Goal: Task Accomplishment & Management: Manage account settings

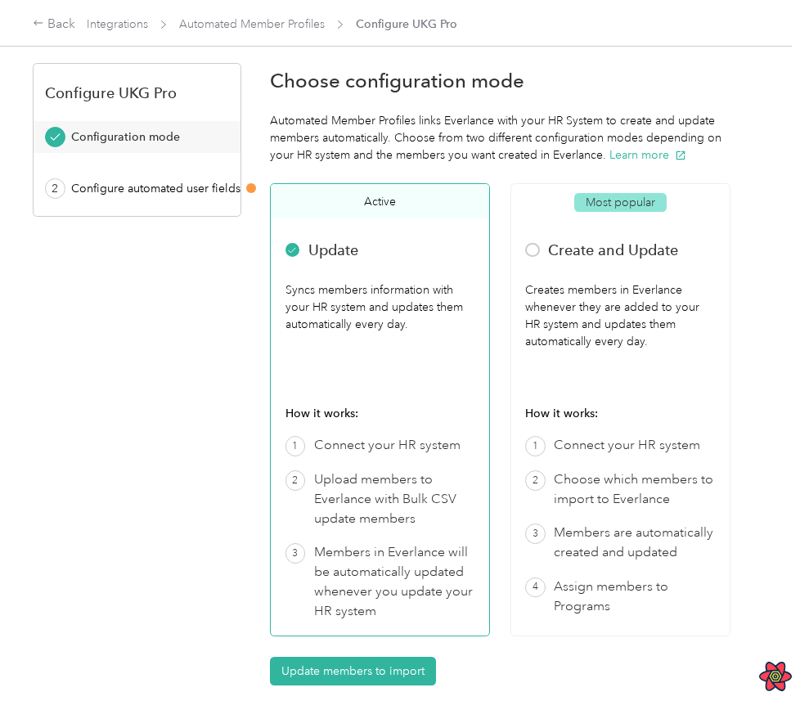
click at [213, 133] on div "Configuration mode" at bounding box center [142, 136] width 143 height 17
click at [218, 211] on div "Configure UKG Pro Configuration mode 2 Configure automated user fields" at bounding box center [137, 140] width 209 height 154
click at [216, 189] on div "Configure automated user fields" at bounding box center [155, 188] width 169 height 17
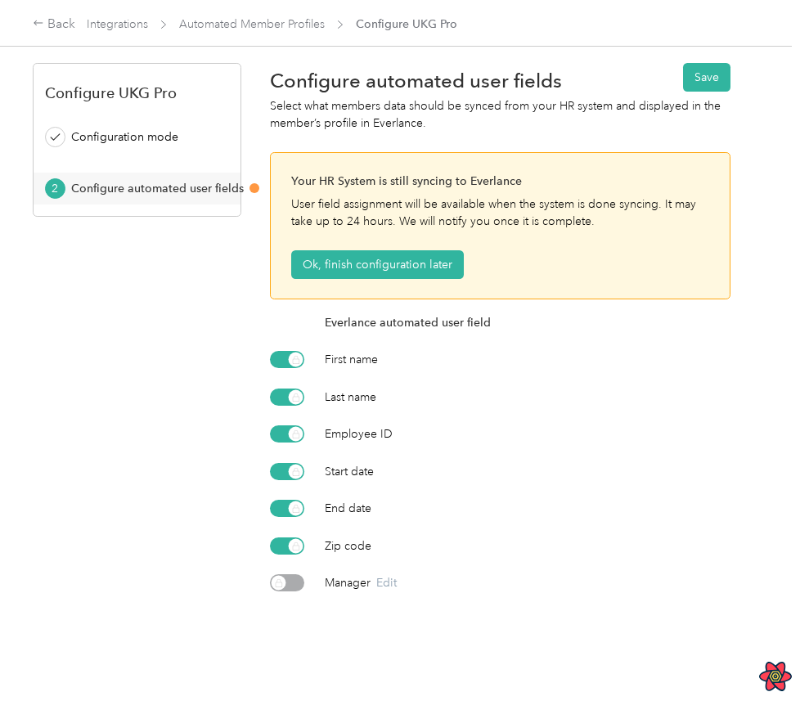
click at [588, 101] on div "Select what members data should be synced from your HR system and displayed in …" at bounding box center [500, 114] width 461 height 34
click at [277, 97] on div "Select what members data should be synced from your HR system and displayed in …" at bounding box center [500, 114] width 461 height 34
click at [309, 101] on div "Select what members data should be synced from your HR system and displayed in …" at bounding box center [500, 114] width 461 height 34
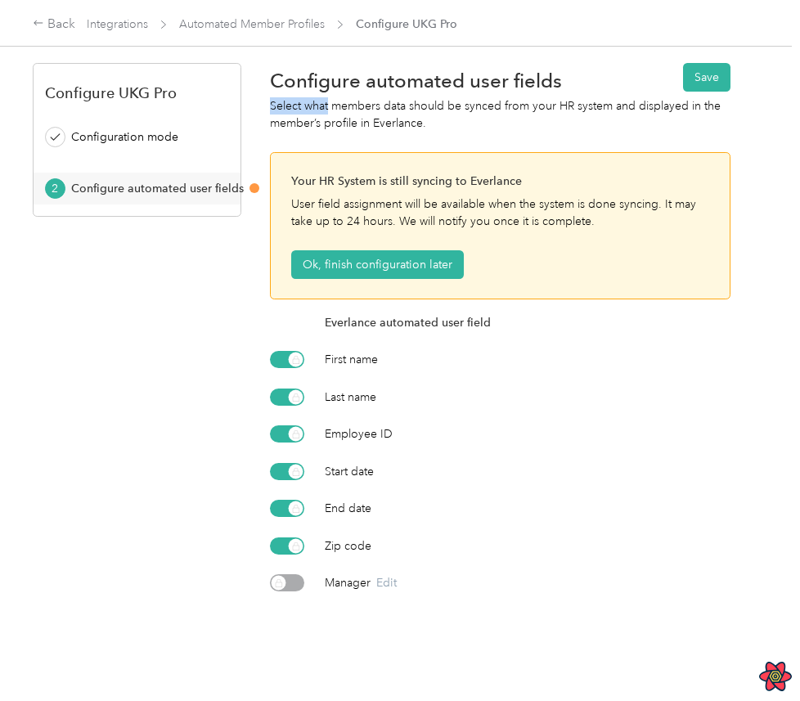
click at [348, 105] on div "Select what members data should be synced from your HR system and displayed in …" at bounding box center [500, 114] width 461 height 34
click at [381, 104] on div "Select what members data should be synced from your HR system and displayed in …" at bounding box center [500, 114] width 461 height 34
click at [399, 104] on div "Select what members data should be synced from your HR system and displayed in …" at bounding box center [500, 114] width 461 height 34
click at [417, 103] on div "Select what members data should be synced from your HR system and displayed in …" at bounding box center [500, 114] width 461 height 34
click at [449, 105] on div "Select what members data should be synced from your HR system and displayed in …" at bounding box center [500, 114] width 461 height 34
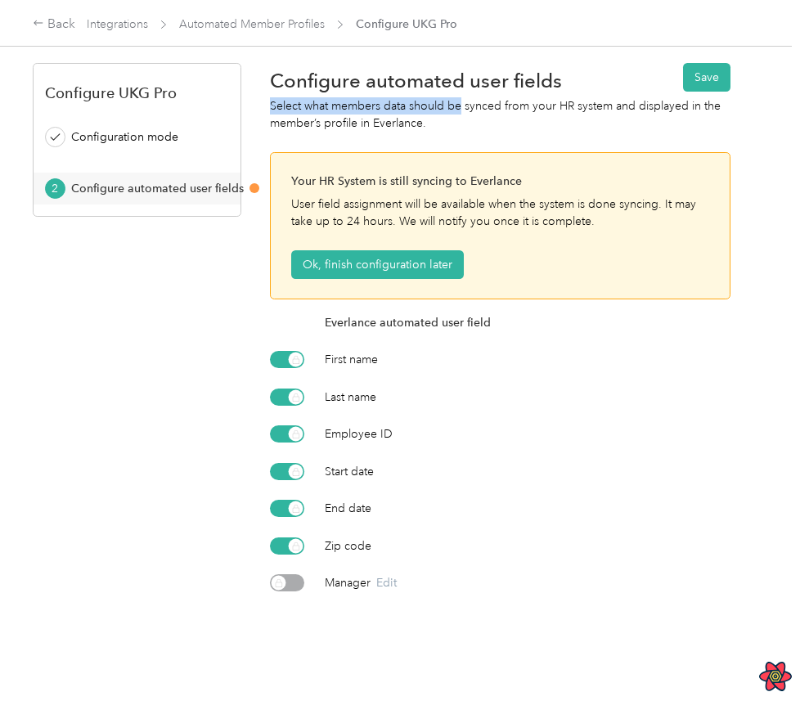
click at [470, 105] on div "Select what members data should be synced from your HR system and displayed in …" at bounding box center [500, 114] width 461 height 34
click at [532, 109] on div "Select what members data should be synced from your HR system and displayed in …" at bounding box center [500, 114] width 461 height 34
click at [520, 105] on div "Select what members data should be synced from your HR system and displayed in …" at bounding box center [500, 114] width 461 height 34
click at [446, 315] on div "Everlance automated user field" at bounding box center [528, 322] width 407 height 17
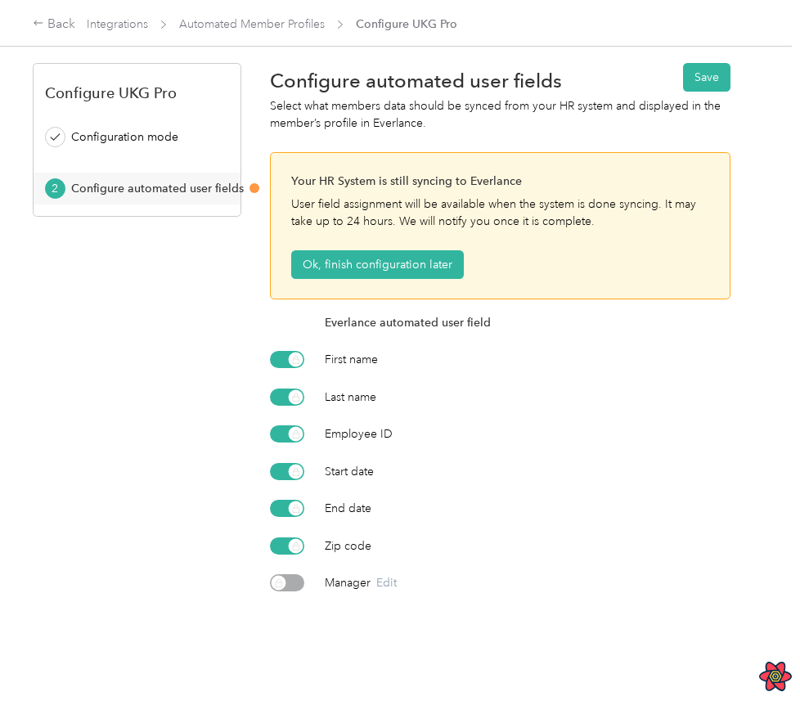
click at [446, 315] on div "Everlance automated user field" at bounding box center [528, 322] width 407 height 17
click at [377, 327] on div "Everlance automated user field" at bounding box center [528, 322] width 407 height 17
click at [363, 324] on div "Everlance automated user field" at bounding box center [528, 322] width 407 height 17
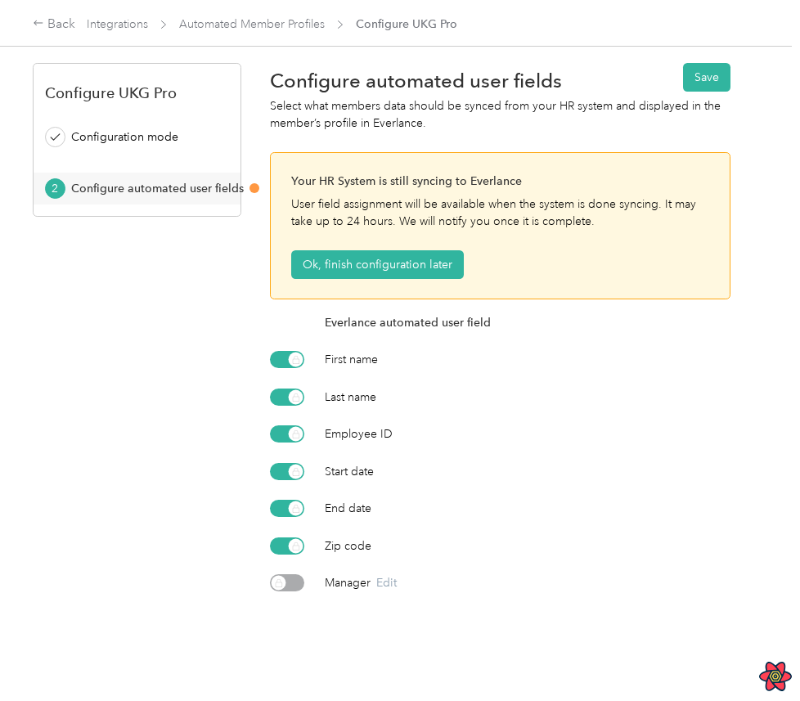
click at [363, 324] on div "Everlance automated user field" at bounding box center [528, 322] width 407 height 17
click at [406, 324] on div "Everlance automated user field" at bounding box center [528, 322] width 407 height 17
click at [435, 326] on div "Everlance automated user field" at bounding box center [528, 322] width 407 height 17
click at [443, 325] on div "Everlance automated user field" at bounding box center [528, 322] width 407 height 17
click at [468, 325] on div "Everlance automated user field" at bounding box center [528, 322] width 407 height 17
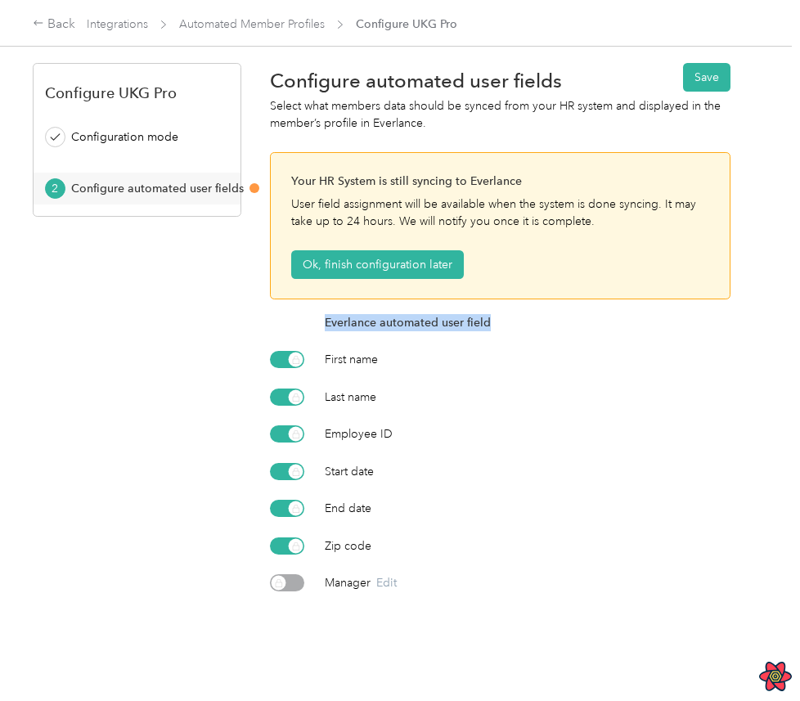
click at [502, 322] on div "Everlance automated user field" at bounding box center [528, 322] width 407 height 17
click at [381, 309] on div "Configure automated user fields Save Select what members data should be synced …" at bounding box center [500, 327] width 461 height 529
click at [364, 316] on div "Everlance automated user field" at bounding box center [528, 322] width 407 height 17
click at [381, 323] on div "Everlance automated user field" at bounding box center [528, 322] width 407 height 17
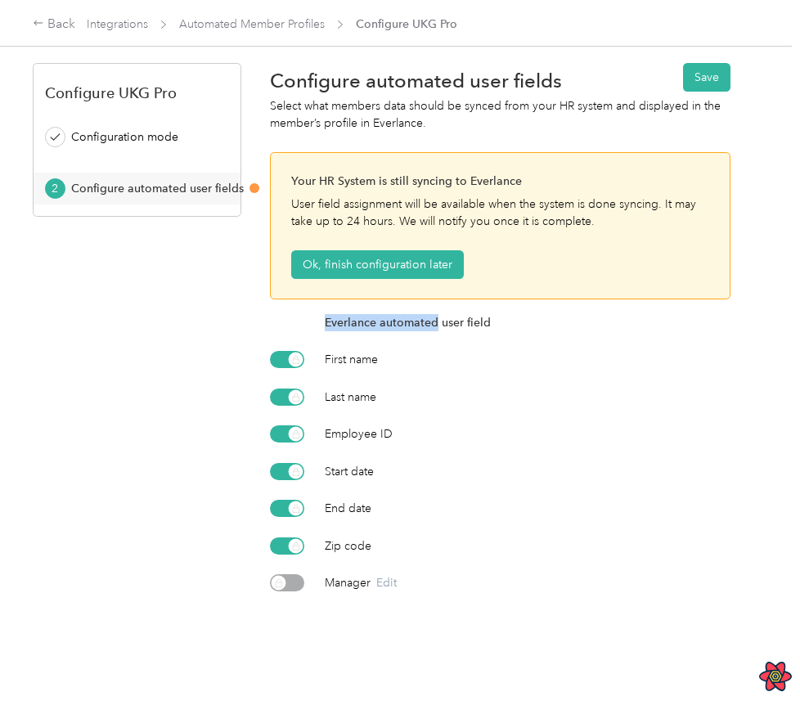
click at [434, 319] on div "Everlance automated user field" at bounding box center [528, 322] width 407 height 17
click at [453, 322] on div "Everlance automated user field" at bounding box center [528, 322] width 407 height 17
click at [466, 323] on div "Everlance automated user field" at bounding box center [528, 322] width 407 height 17
click at [492, 322] on div "Everlance automated user field" at bounding box center [528, 322] width 407 height 17
click at [154, 138] on div "Configuration mode" at bounding box center [142, 136] width 143 height 17
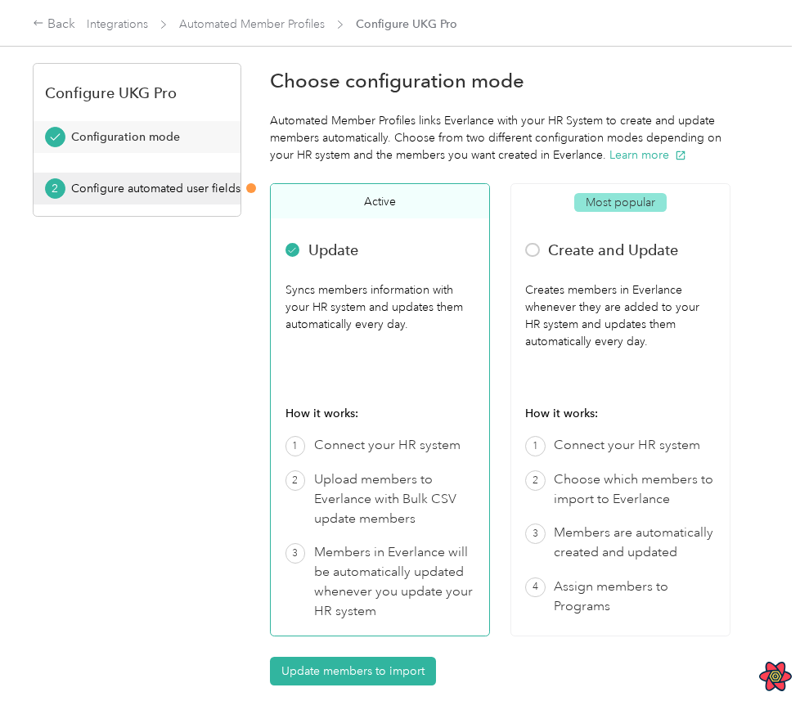
click at [155, 177] on button "2 Configure automated user fields" at bounding box center [137, 189] width 207 height 32
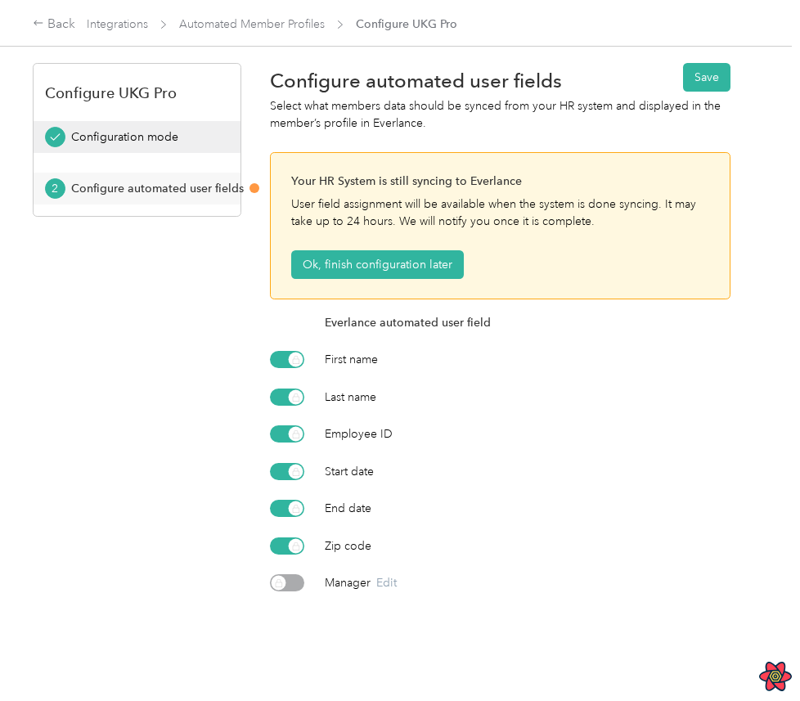
click at [202, 128] on div "Configuration mode" at bounding box center [142, 136] width 143 height 17
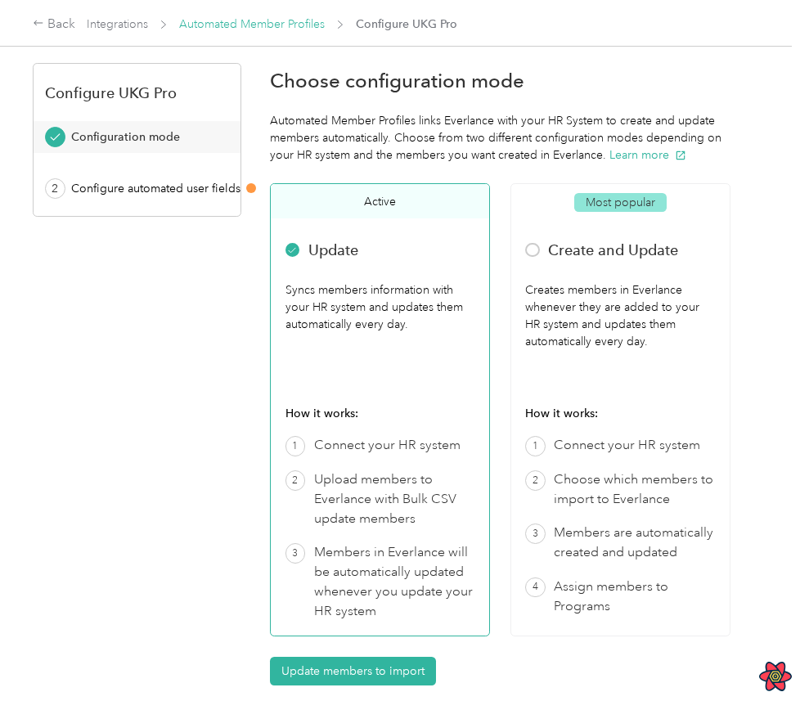
click at [229, 20] on link "Automated Member Profiles" at bounding box center [252, 24] width 146 height 14
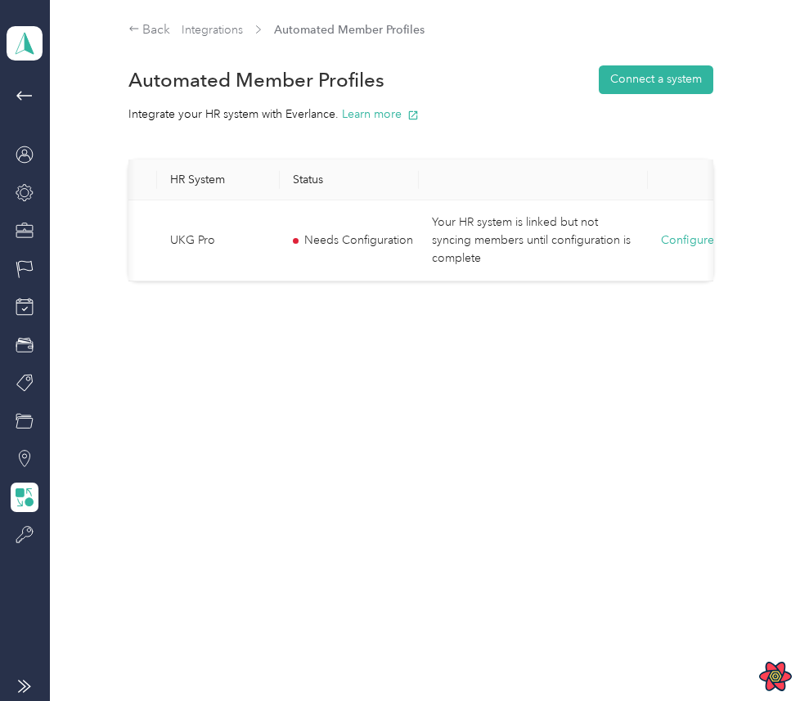
scroll to position [0, 144]
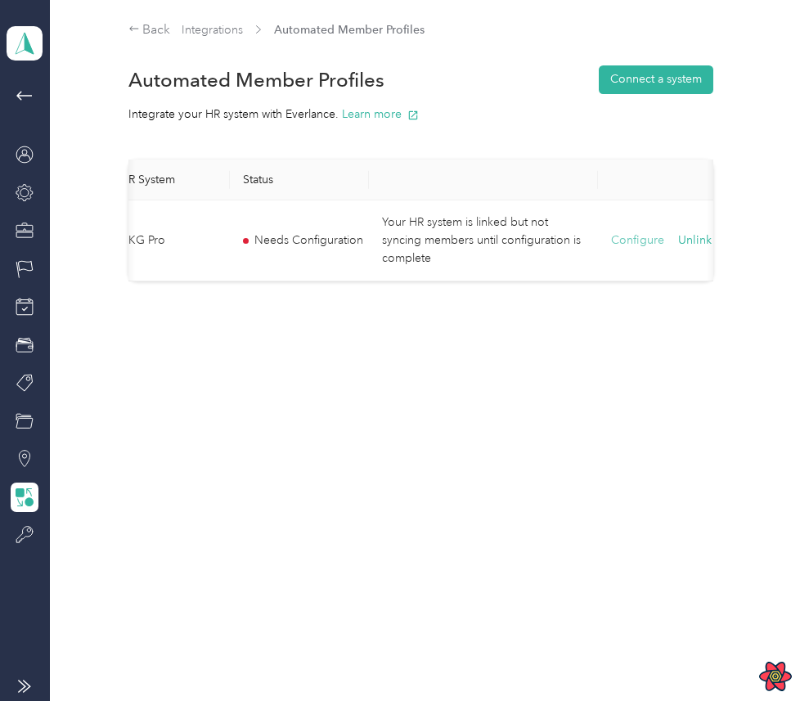
click at [646, 242] on button "Configure" at bounding box center [637, 241] width 53 height 18
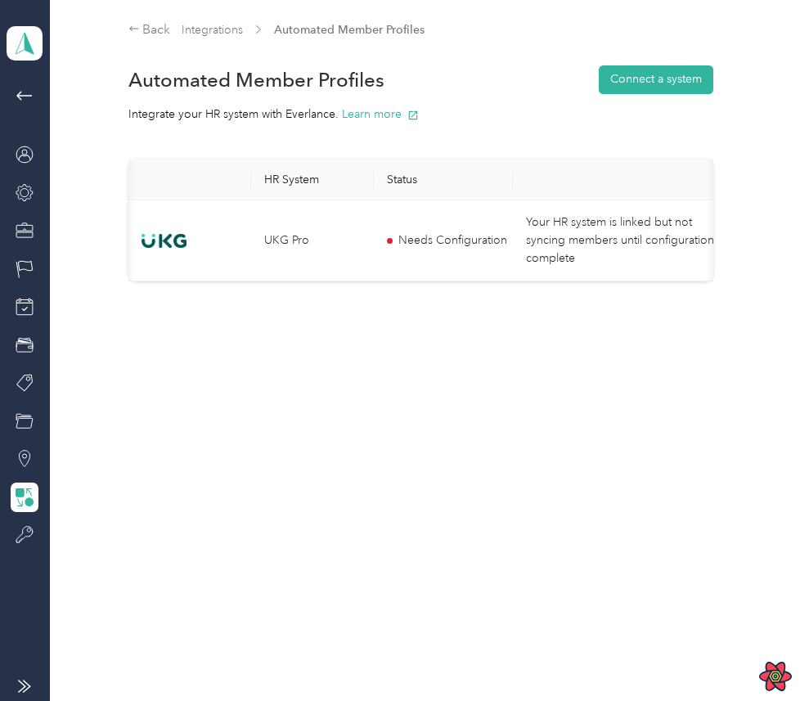
scroll to position [0, 144]
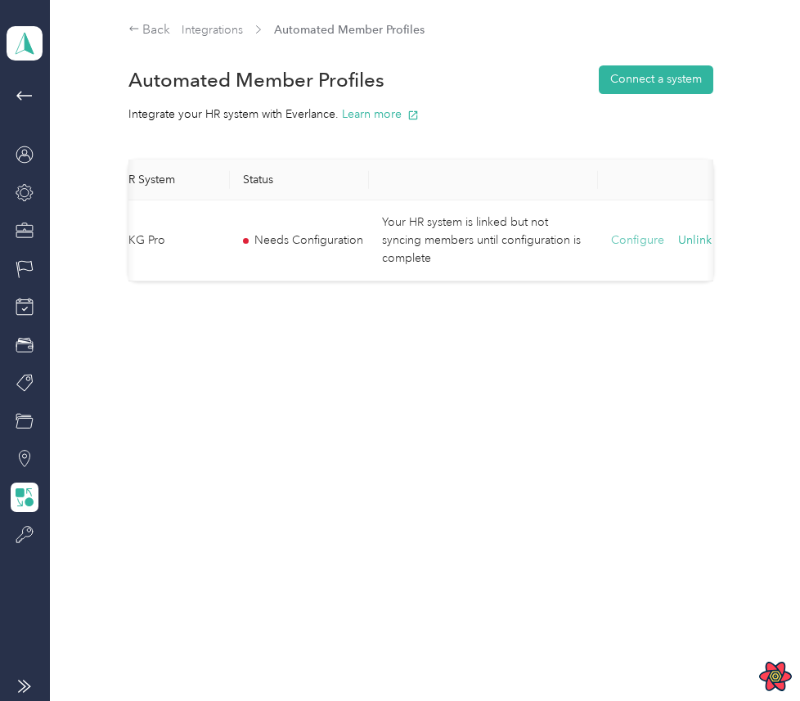
click at [622, 246] on button "Configure" at bounding box center [637, 241] width 53 height 18
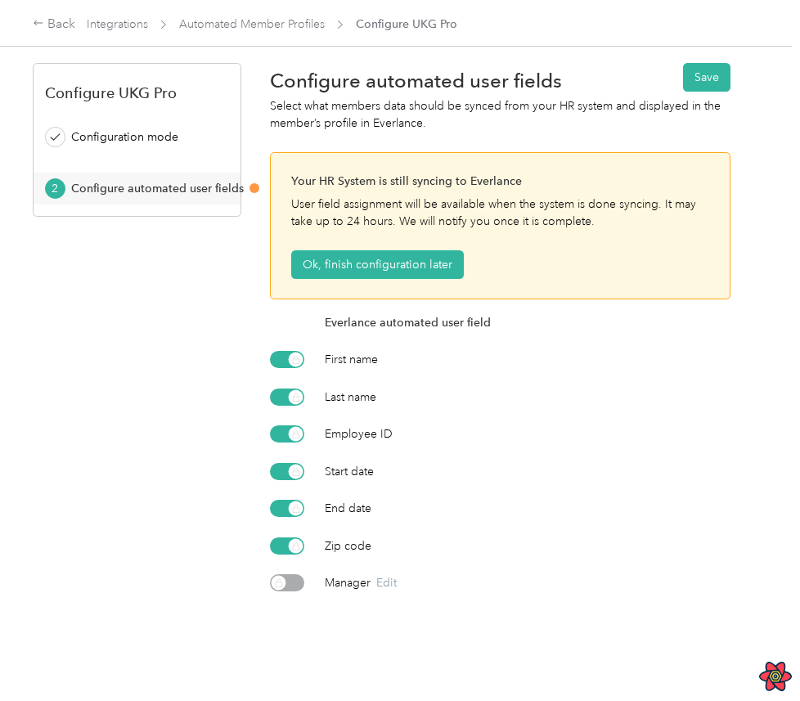
click at [298, 177] on div "Your HR System is still syncing to Everlance" at bounding box center [500, 181] width 419 height 17
click at [605, 210] on div "User field assignment will be available when the system is done syncing. It may…" at bounding box center [500, 213] width 419 height 34
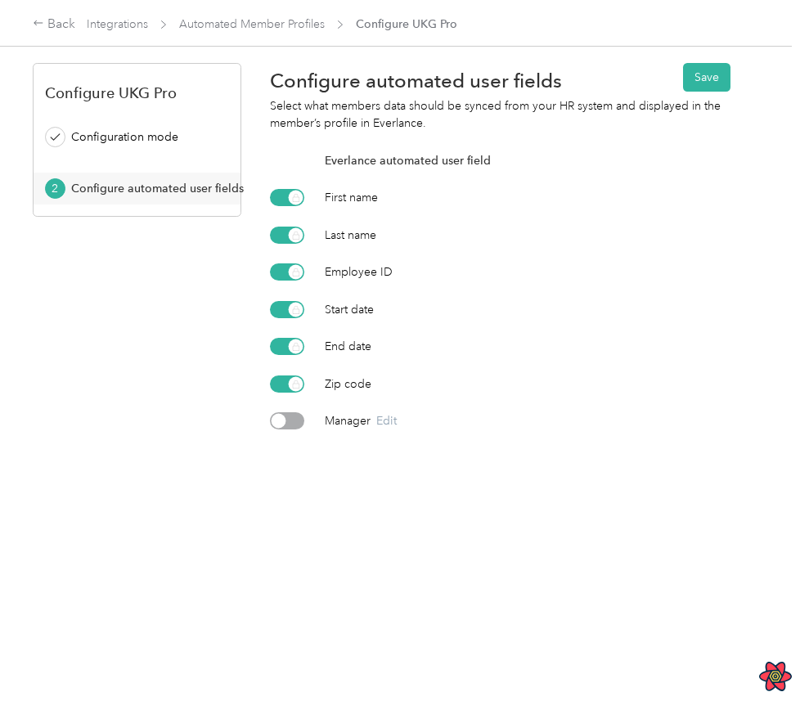
click at [511, 218] on div "Everlance automated user field First name Last name Employee ID Start date End …" at bounding box center [500, 291] width 461 height 278
click at [209, 28] on link "Automated Member Profiles" at bounding box center [252, 24] width 146 height 14
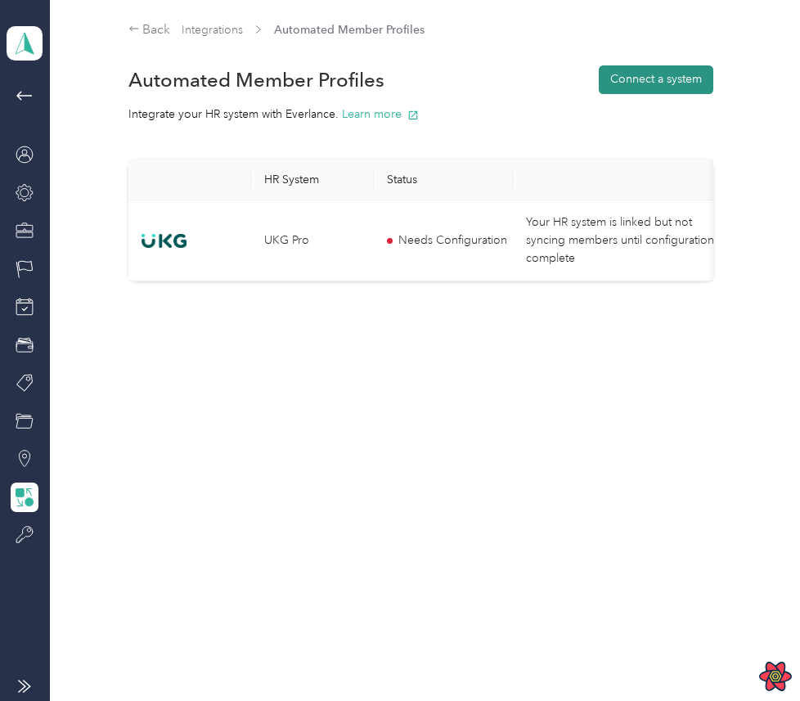
click at [658, 80] on button "Connect a system" at bounding box center [656, 79] width 115 height 29
click at [609, 356] on div "Back Integrations Automated Member Profiles Automated Member Profiles Connect a…" at bounding box center [421, 185] width 742 height 371
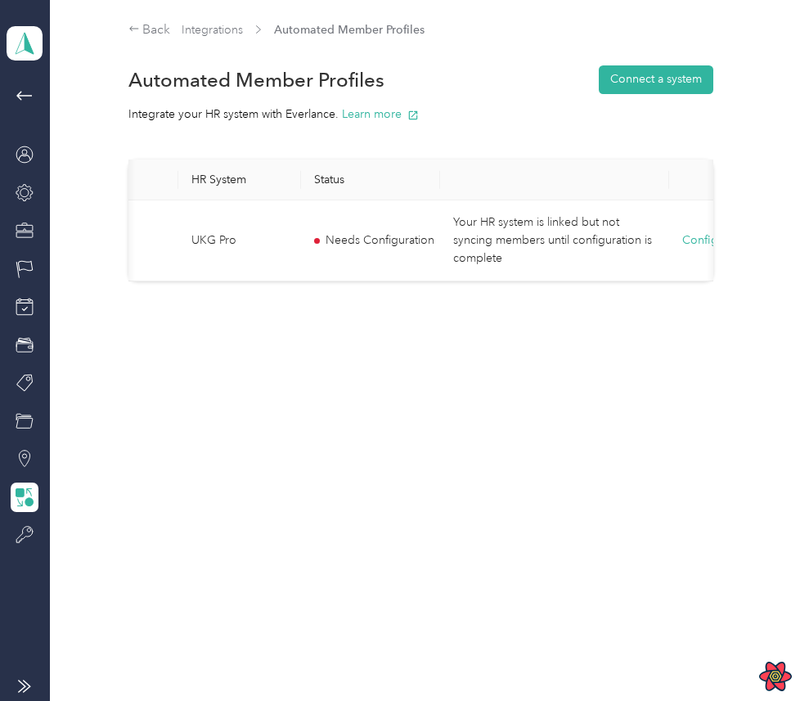
scroll to position [0, 144]
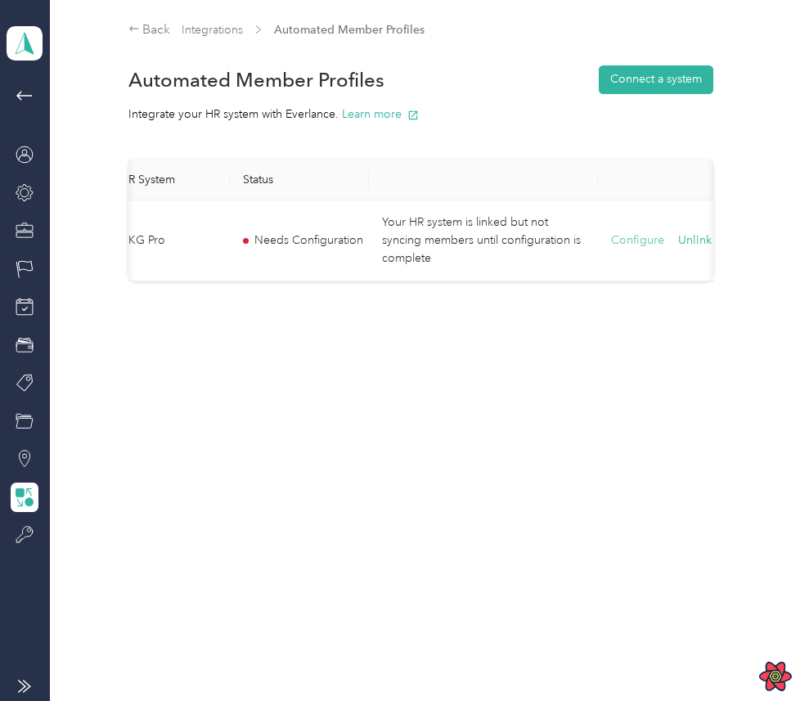
click at [642, 232] on button "Configure" at bounding box center [637, 241] width 53 height 18
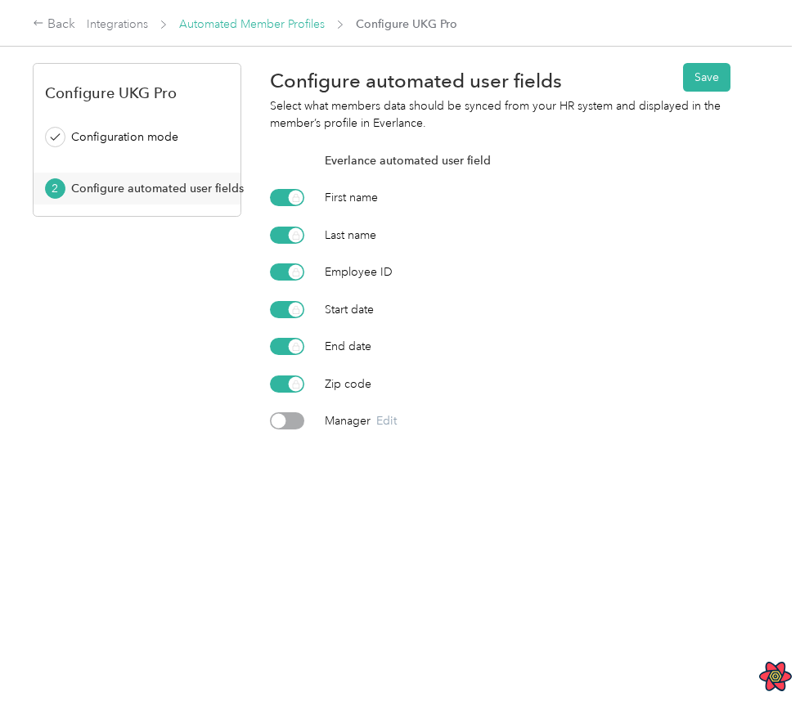
click at [237, 28] on link "Automated Member Profiles" at bounding box center [252, 24] width 146 height 14
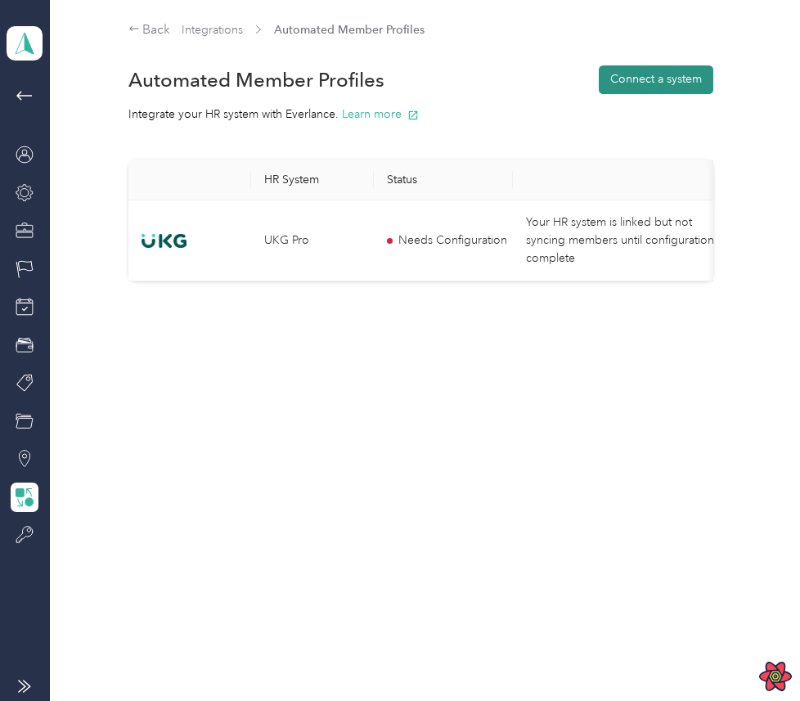
click at [625, 75] on button "Connect a system" at bounding box center [656, 79] width 115 height 29
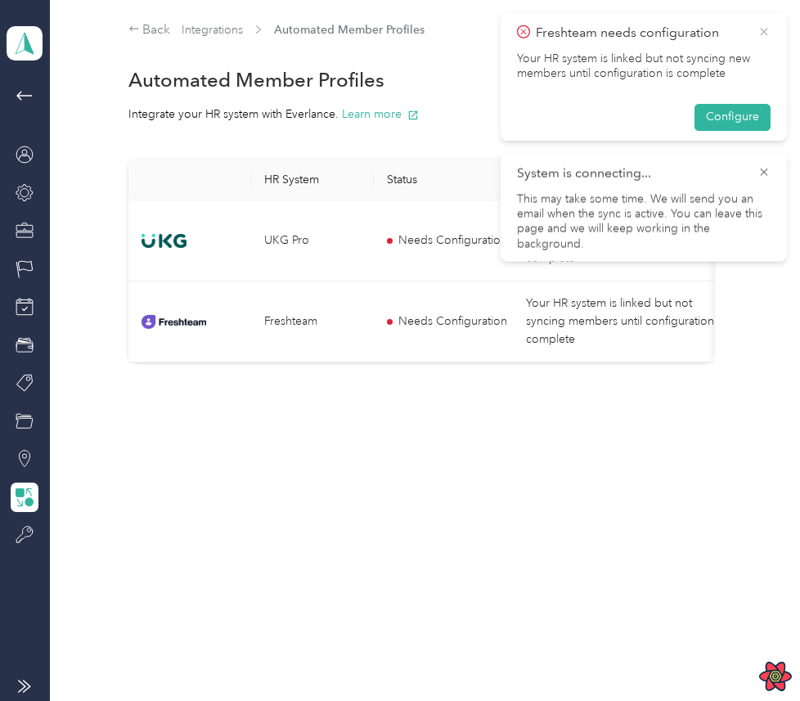
click at [765, 29] on icon at bounding box center [763, 31] width 7 height 7
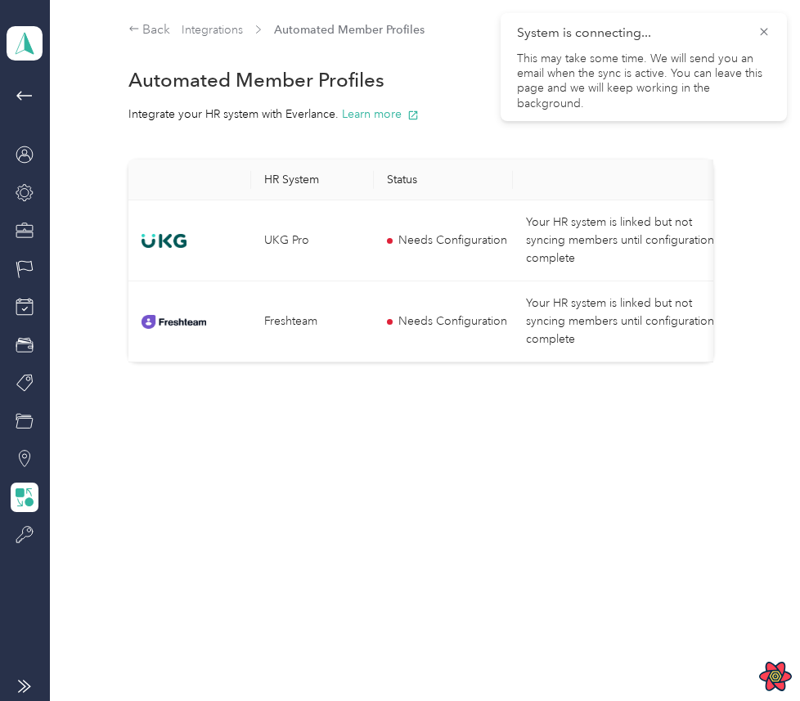
click at [765, 29] on icon at bounding box center [763, 31] width 7 height 7
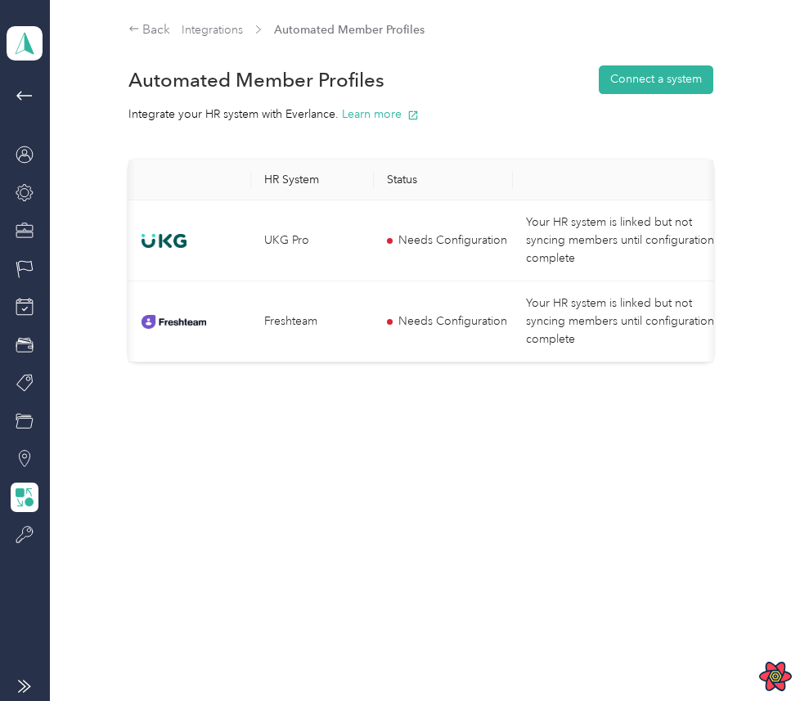
scroll to position [0, 144]
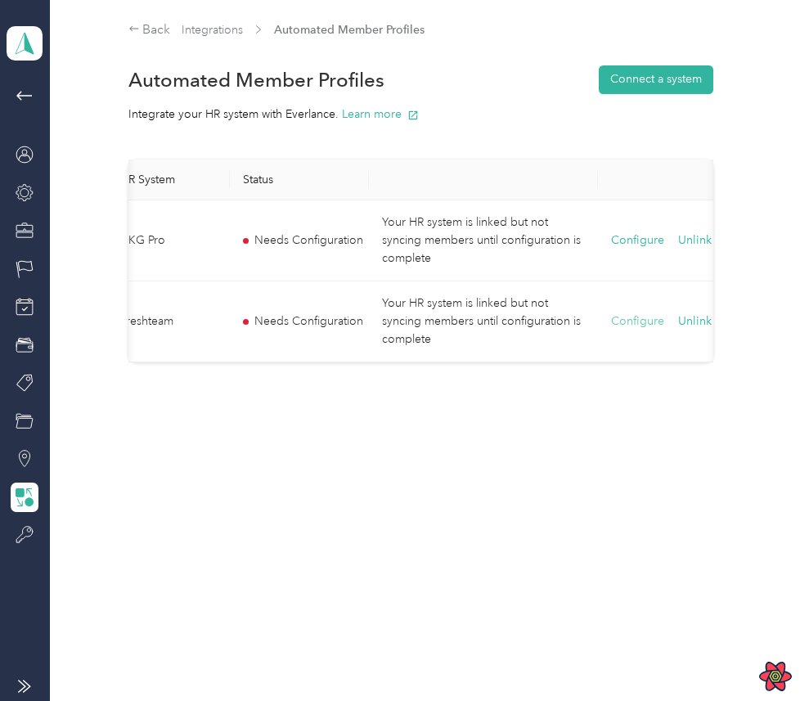
click at [642, 322] on button "Configure" at bounding box center [637, 322] width 53 height 18
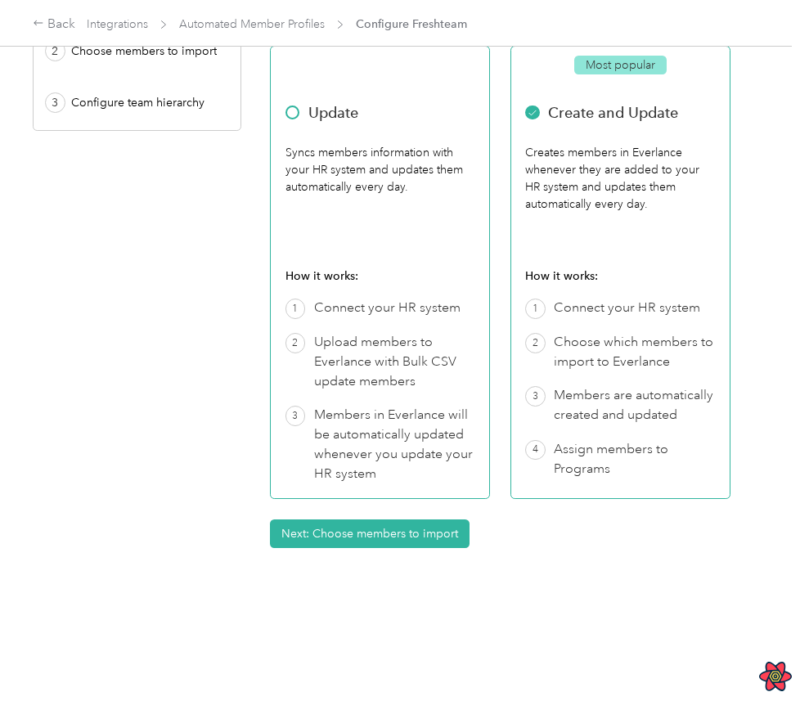
scroll to position [140, 0]
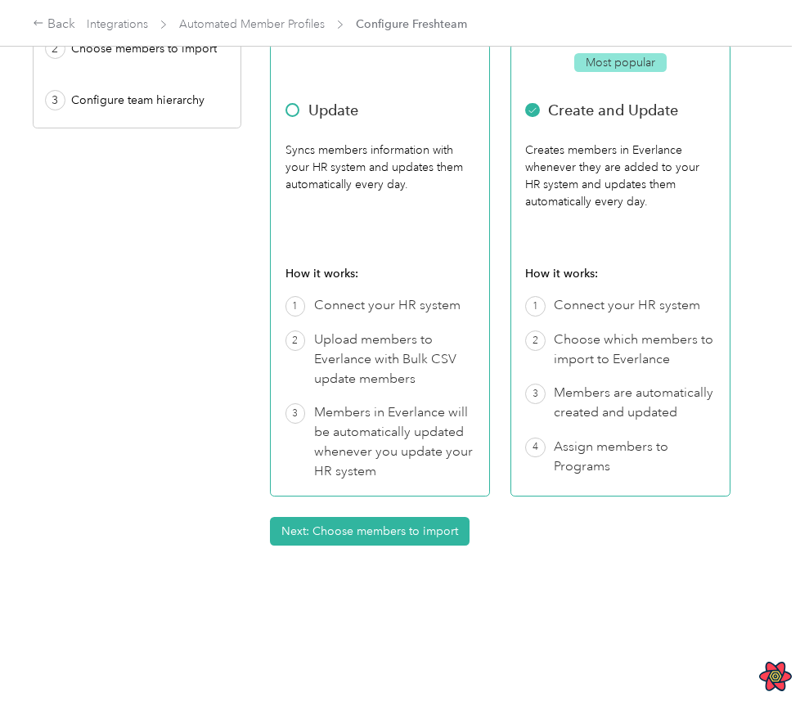
click at [391, 339] on div "Upload members to Everlance with Bulk CSV update members" at bounding box center [394, 360] width 161 height 59
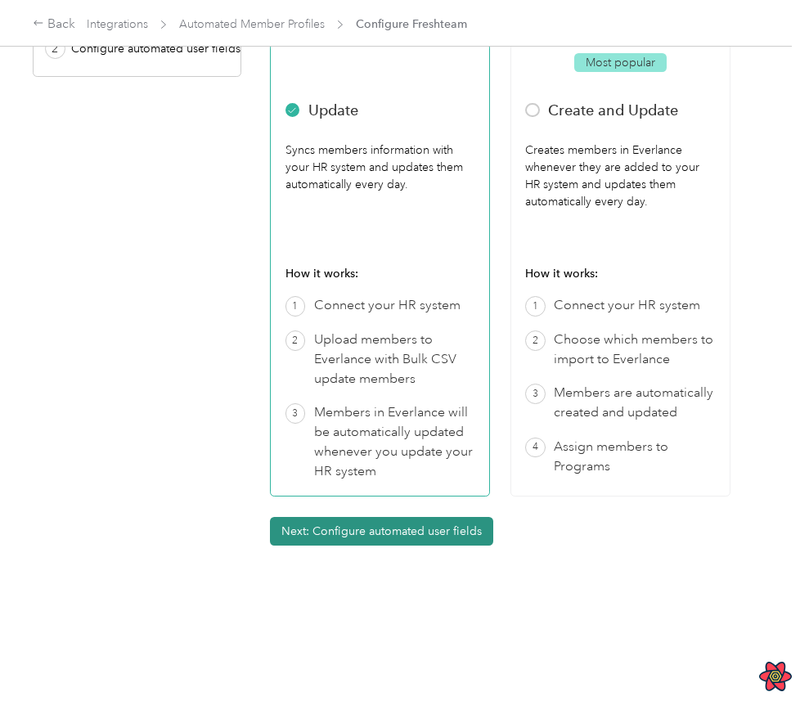
click at [360, 529] on button "Next: Configure automated user fields" at bounding box center [381, 531] width 223 height 29
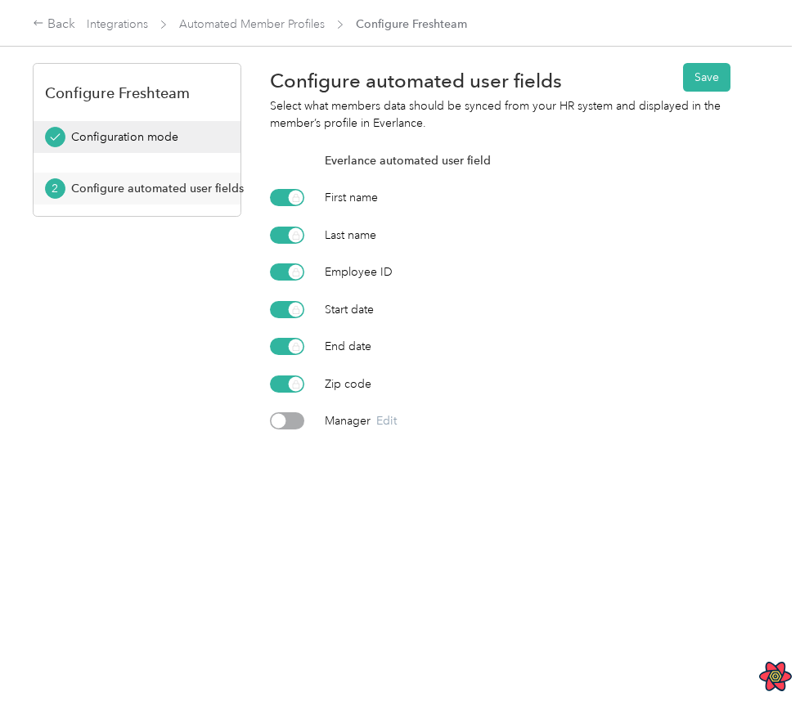
click at [162, 133] on div "Configuration mode" at bounding box center [142, 136] width 143 height 17
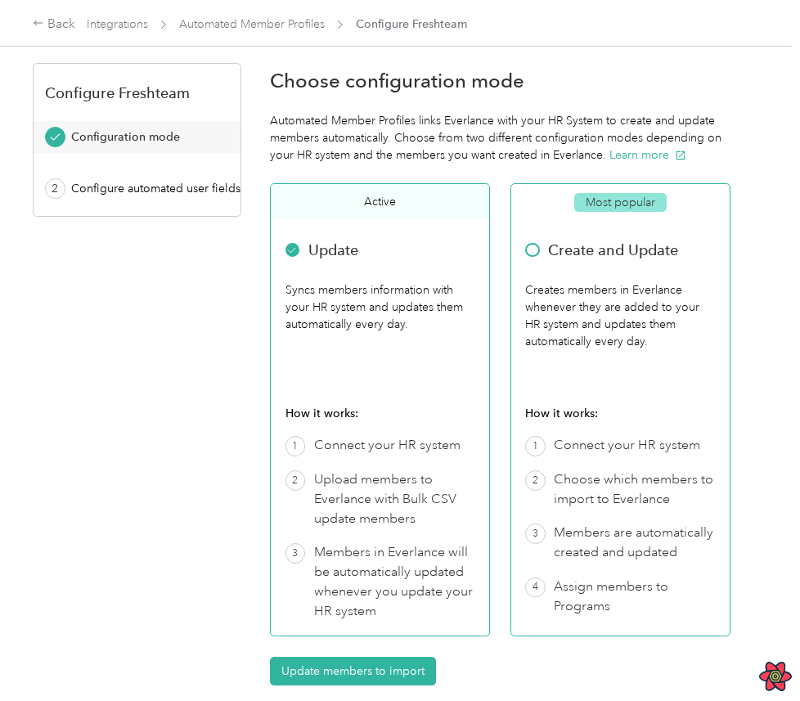
click at [645, 259] on div "Create and Update" at bounding box center [620, 250] width 190 height 34
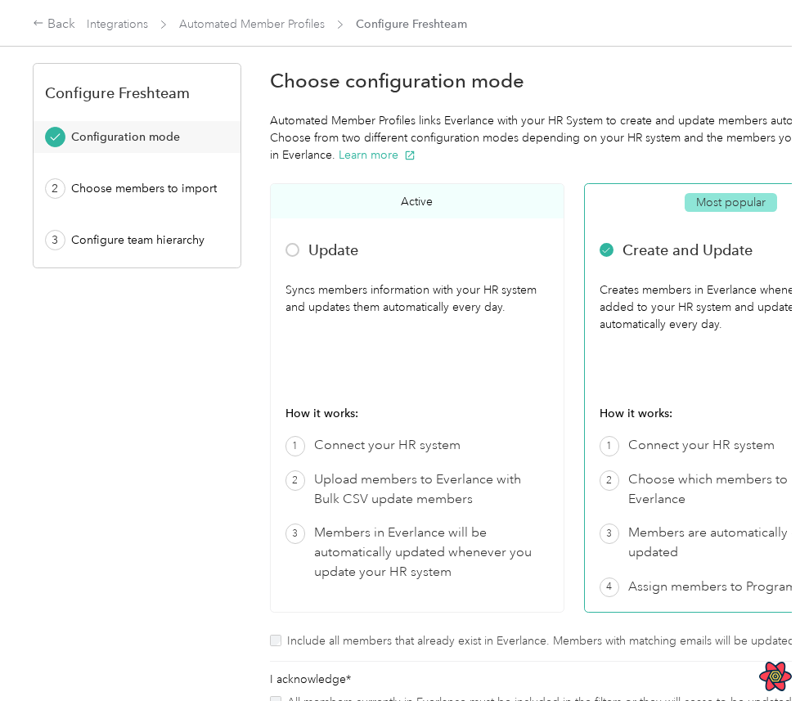
click at [363, 635] on label "Include all members that already exist in Everlance. Members with matching emai…" at bounding box center [583, 641] width 592 height 17
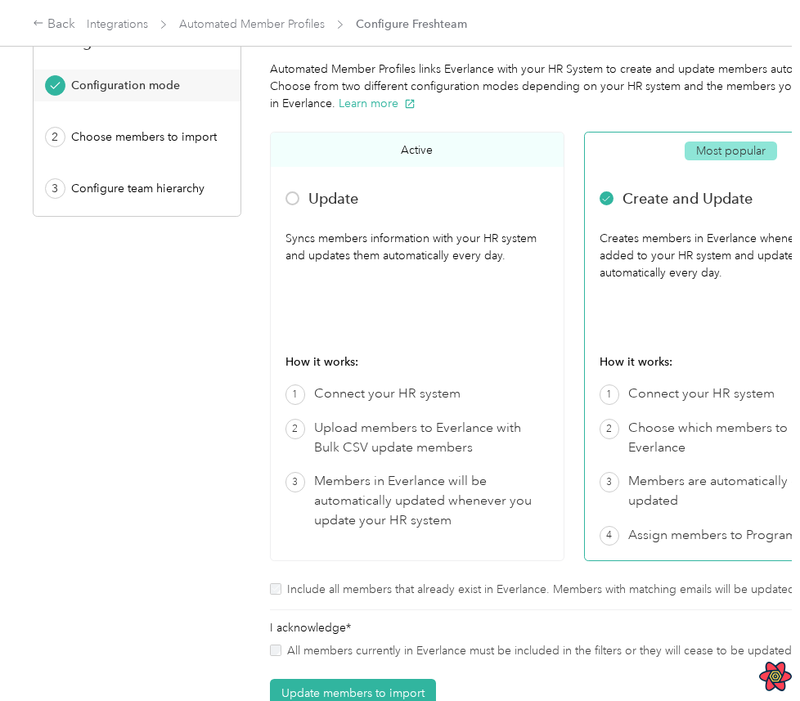
scroll to position [299, 0]
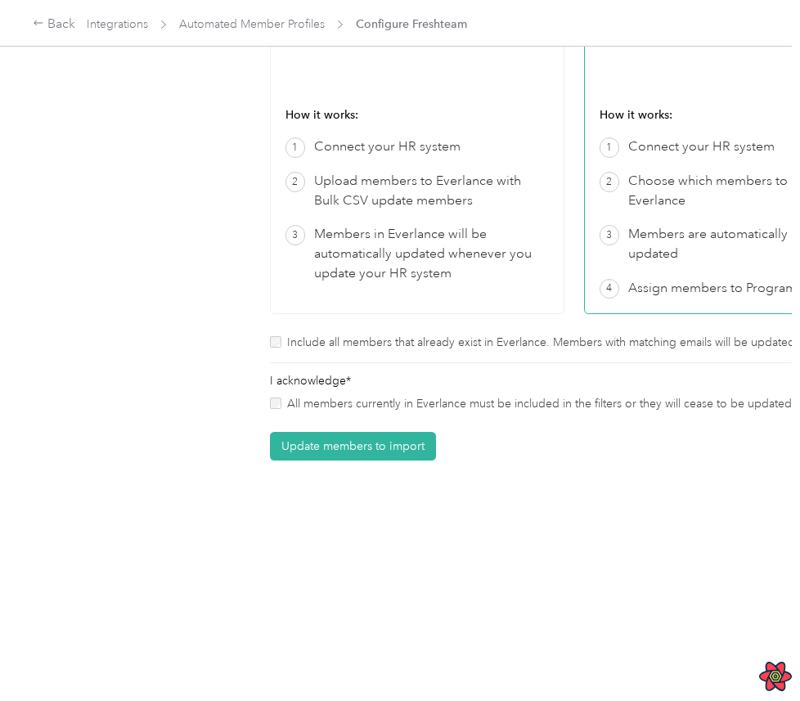
click at [342, 394] on div "I acknowledge* All members currently in [GEOGRAPHIC_DATA] must be included in t…" at bounding box center [574, 387] width 609 height 49
click at [341, 402] on label "All members currently in Everlance must be included in the filters or they will…" at bounding box center [575, 403] width 577 height 17
click at [339, 438] on button "Update members to import" at bounding box center [353, 446] width 166 height 29
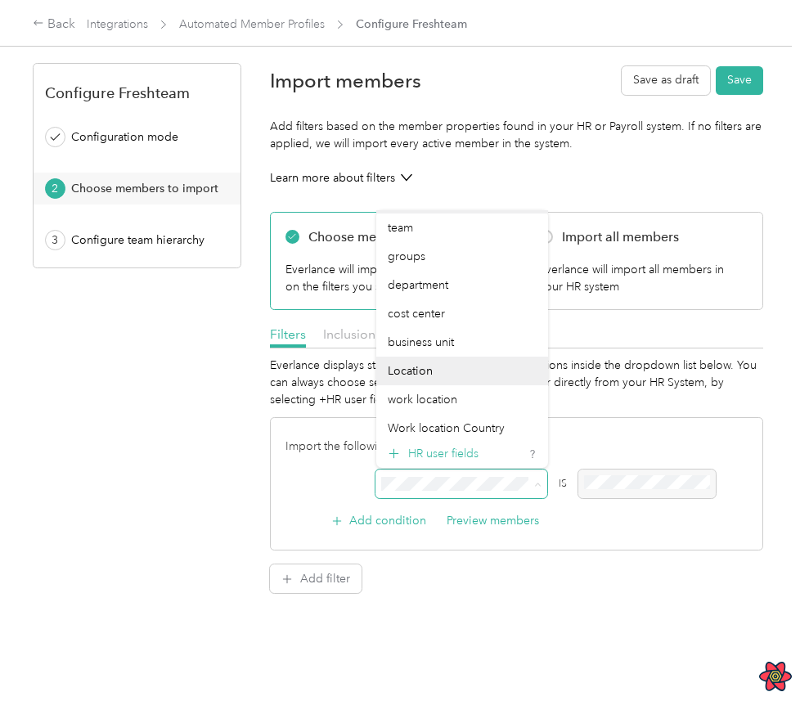
scroll to position [487, 0]
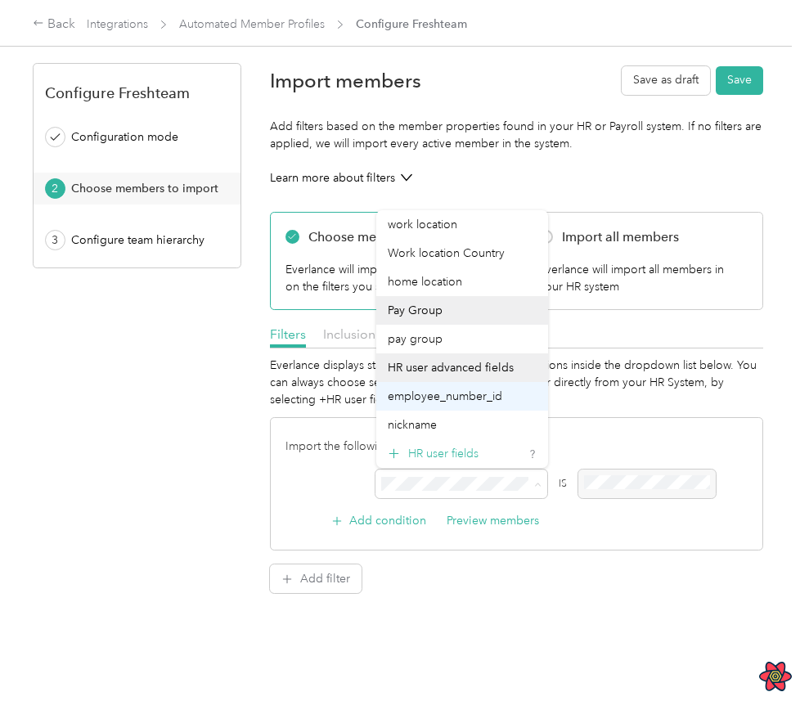
click at [442, 394] on span "employee_number_id" at bounding box center [445, 397] width 115 height 14
click at [457, 367] on li "HR user advanced fields" at bounding box center [462, 368] width 172 height 29
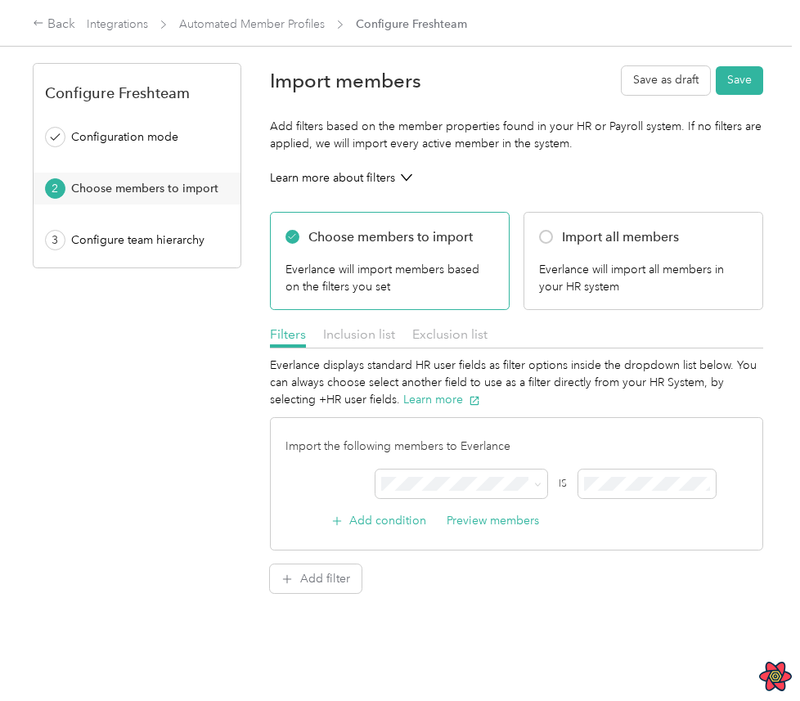
click at [457, 367] on li "HR user advanced fields" at bounding box center [462, 368] width 172 height 29
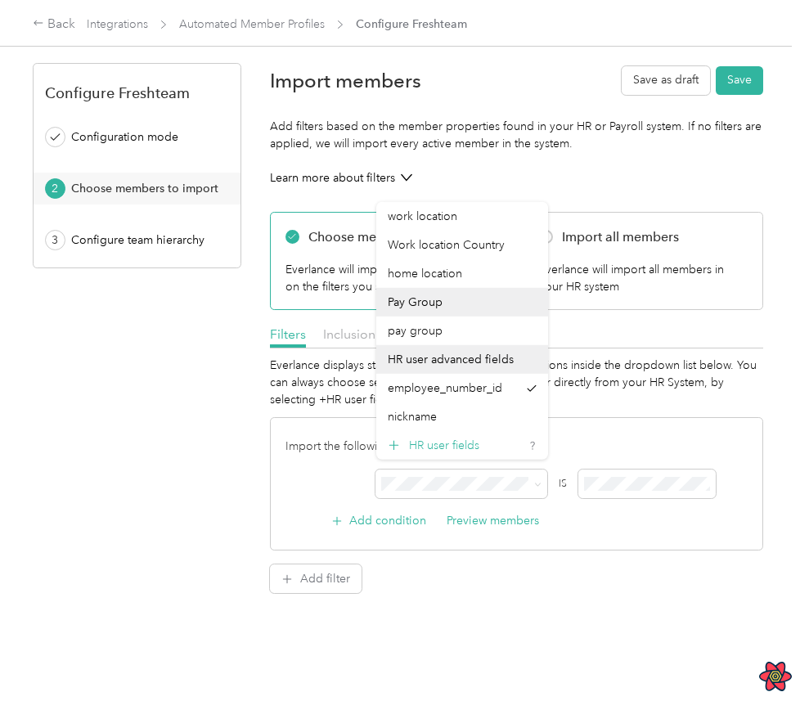
click at [457, 367] on div "Everlance displays standard HR user fields as filter options inside the dropdow…" at bounding box center [516, 383] width 493 height 52
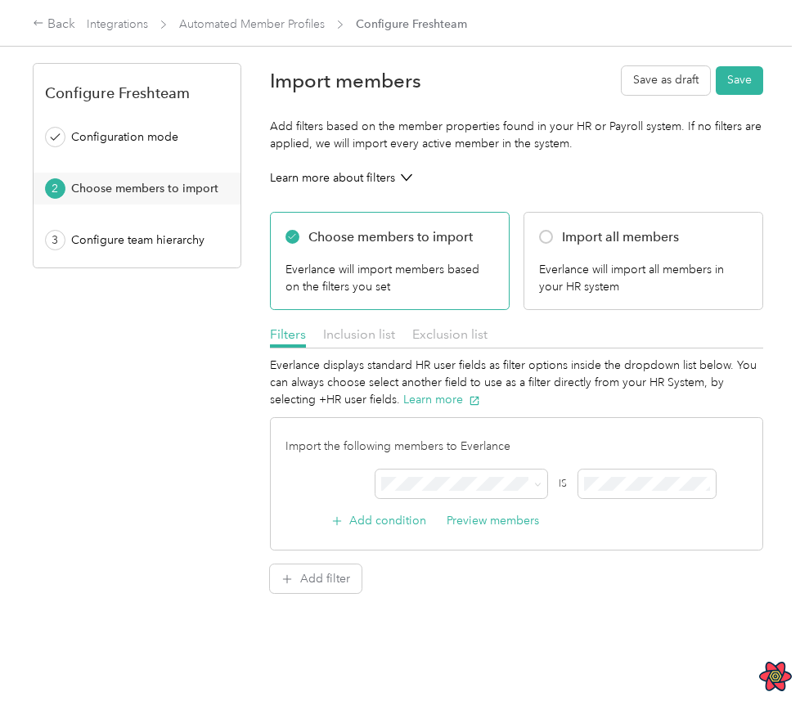
click at [610, 578] on div "Everlance displays standard HR user fields as filter options inside the dropdow…" at bounding box center [516, 475] width 493 height 236
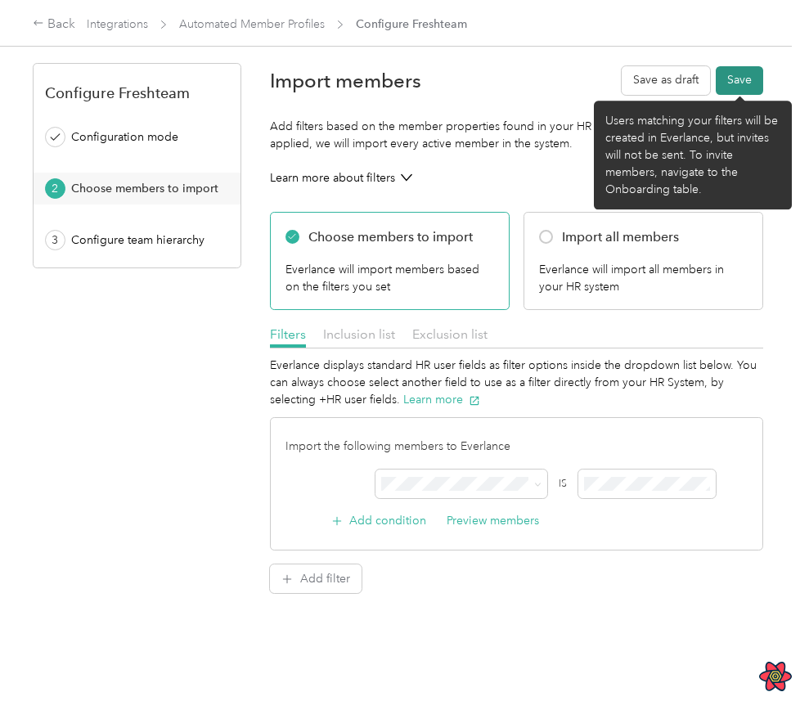
click at [739, 87] on button "Save" at bounding box center [739, 80] width 47 height 29
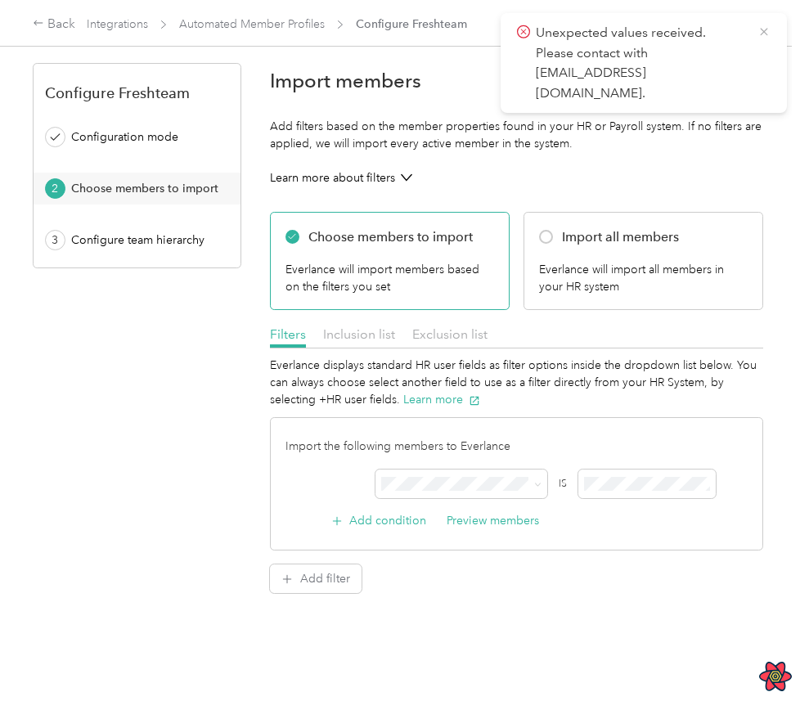
click at [765, 31] on icon at bounding box center [764, 32] width 13 height 15
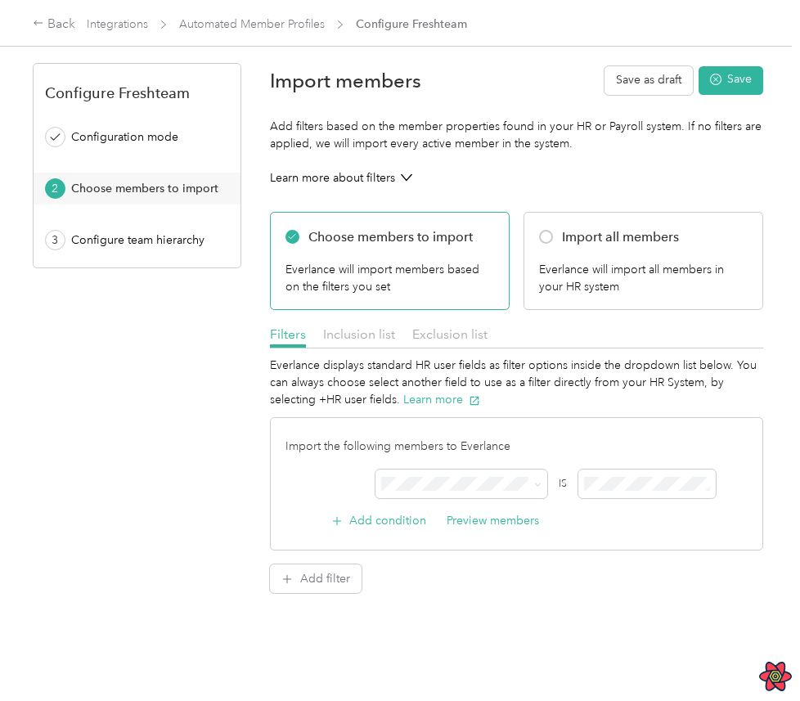
click at [449, 503] on div "AND IS Add condition Preview members" at bounding box center [517, 500] width 463 height 61
click at [456, 455] on span "HR user fields" at bounding box center [443, 453] width 70 height 17
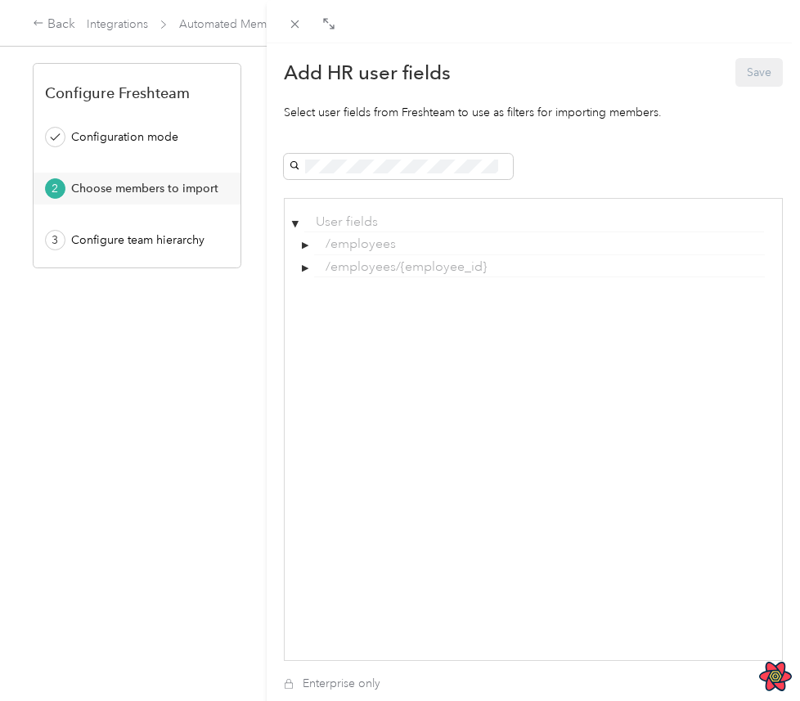
click at [358, 249] on span "/employees" at bounding box center [358, 244] width 76 height 16
click at [304, 250] on div "▶" at bounding box center [305, 246] width 7 height 10
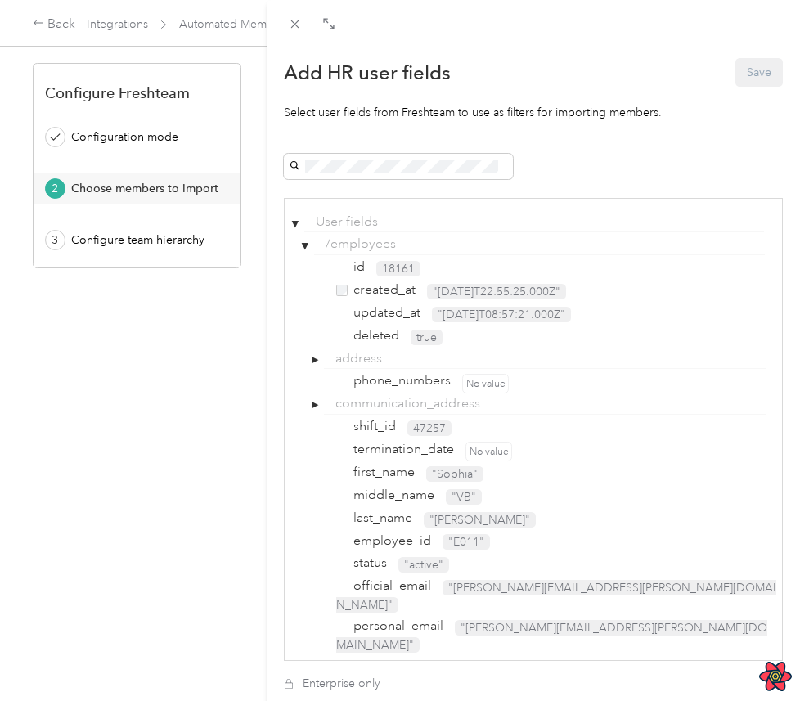
click at [376, 289] on span "created_at" at bounding box center [382, 289] width 68 height 16
click at [746, 76] on button "Save" at bounding box center [759, 72] width 47 height 29
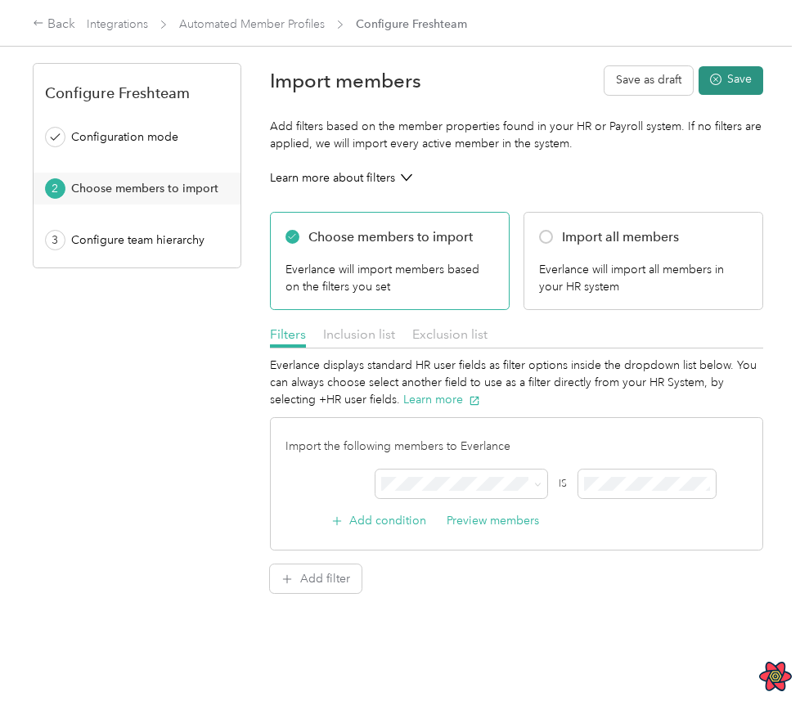
click at [734, 86] on button "Save" at bounding box center [731, 80] width 65 height 29
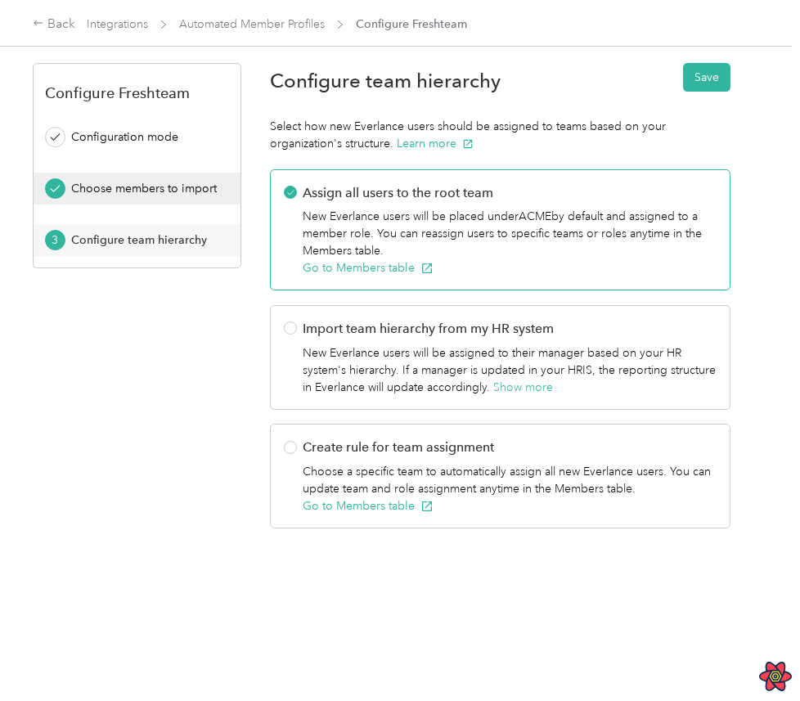
click at [198, 198] on button "Choose members to import" at bounding box center [137, 189] width 207 height 32
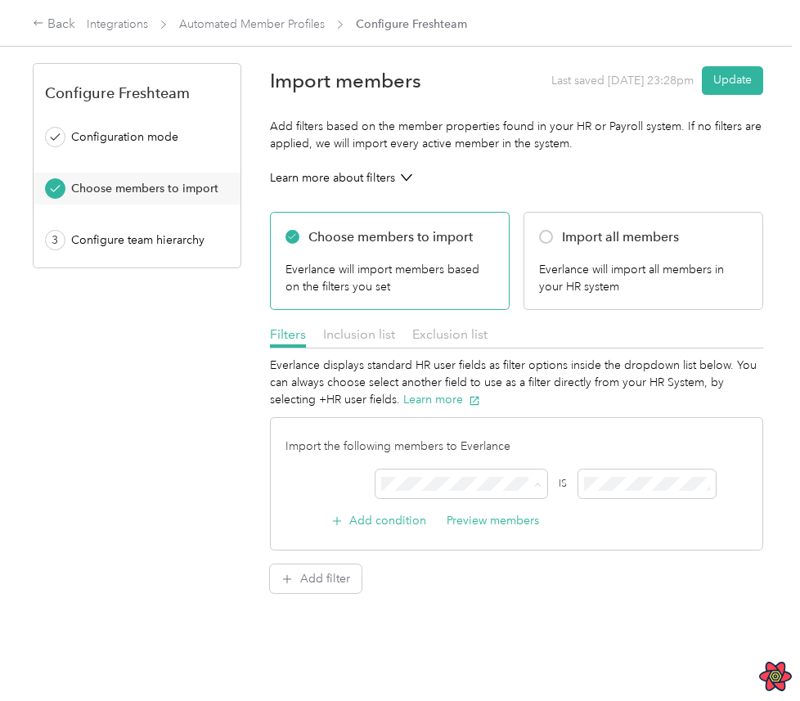
click at [471, 454] on span "HR user fields" at bounding box center [443, 453] width 70 height 17
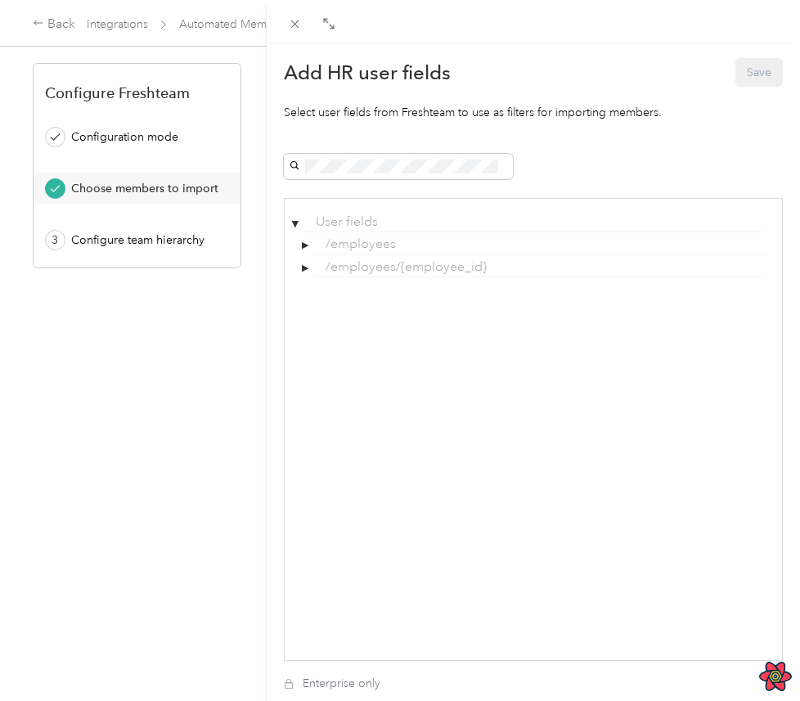
click at [382, 243] on span "/employees" at bounding box center [358, 244] width 76 height 16
click at [302, 245] on div "▶" at bounding box center [305, 246] width 7 height 10
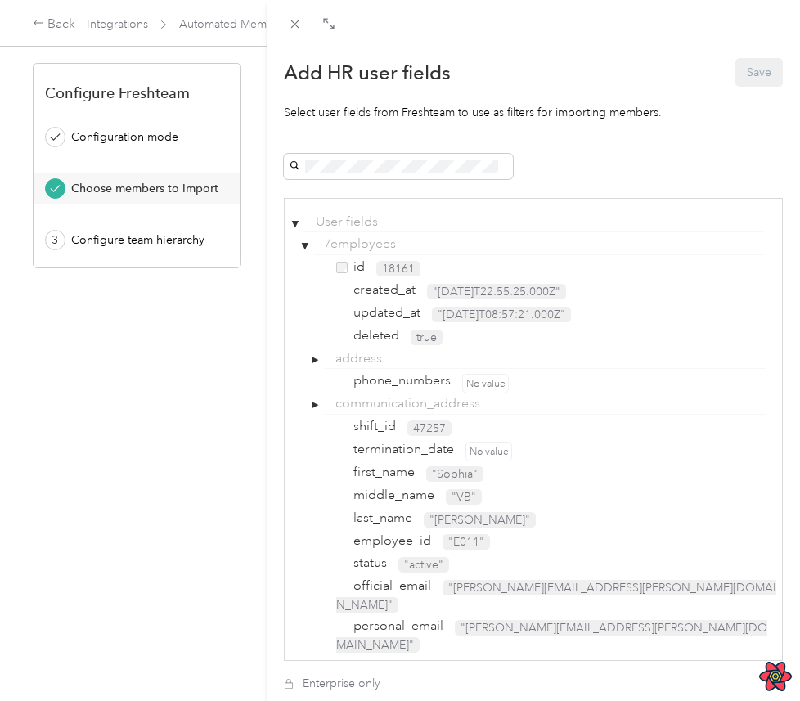
click at [365, 261] on div "id" at bounding box center [351, 267] width 40 height 19
click at [772, 68] on button "Save" at bounding box center [759, 72] width 47 height 29
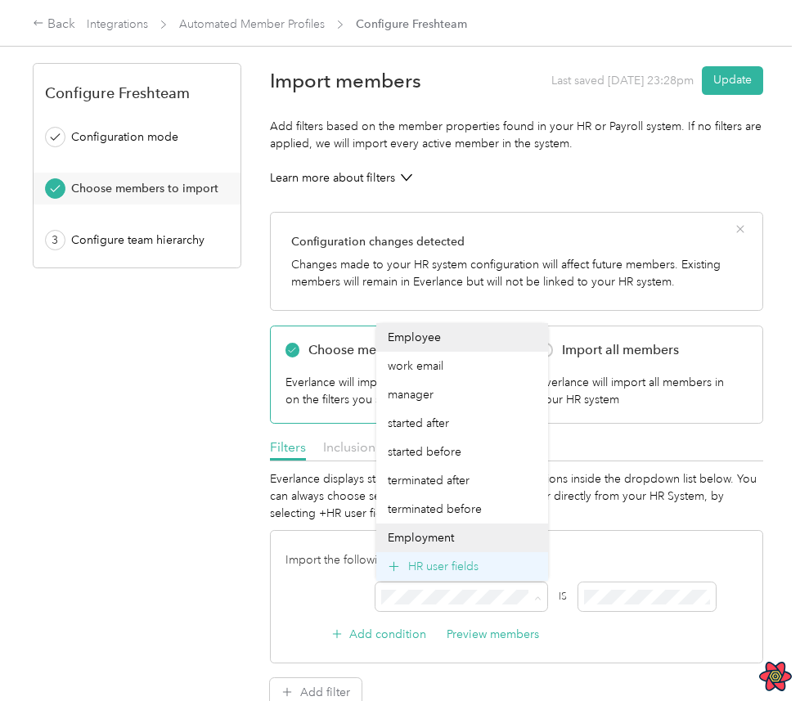
click at [456, 554] on div "HR user fields" at bounding box center [462, 566] width 172 height 29
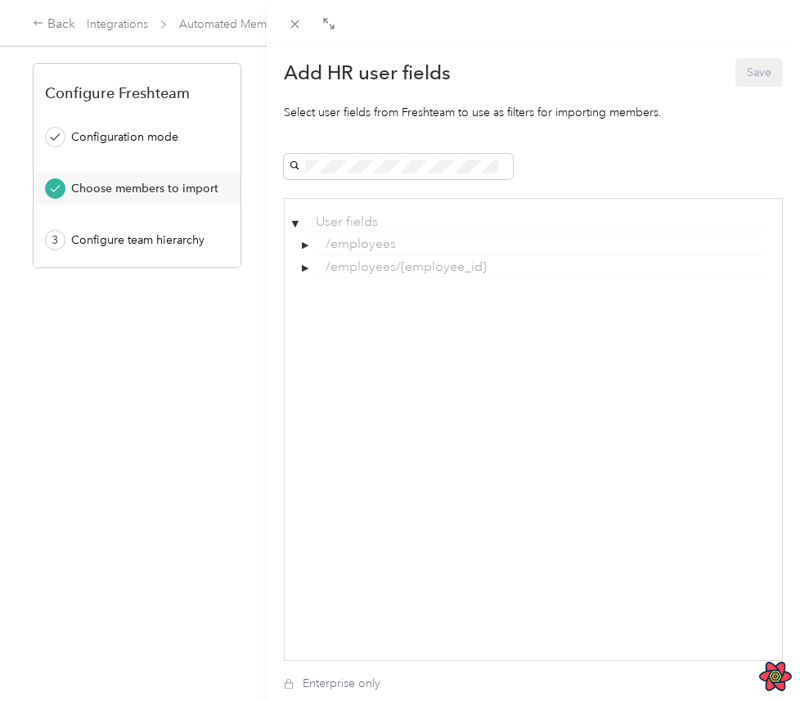
click at [369, 242] on span "/employees" at bounding box center [358, 244] width 76 height 16
click at [317, 241] on div "/employees" at bounding box center [539, 245] width 451 height 19
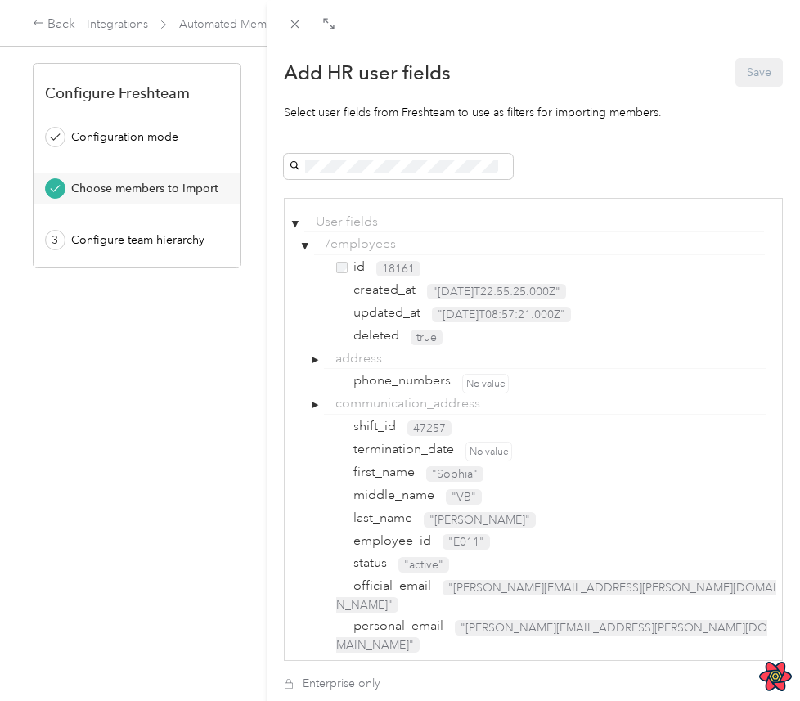
click at [349, 263] on span "id" at bounding box center [356, 267] width 17 height 16
click at [743, 78] on button "Save" at bounding box center [759, 72] width 47 height 29
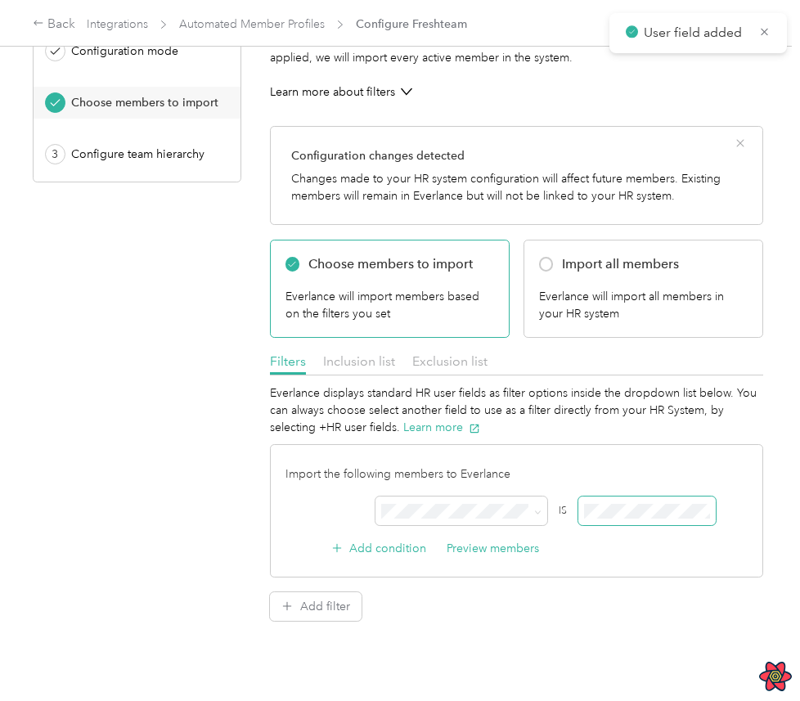
scroll to position [97, 0]
